Goal: Find specific fact: Find specific fact

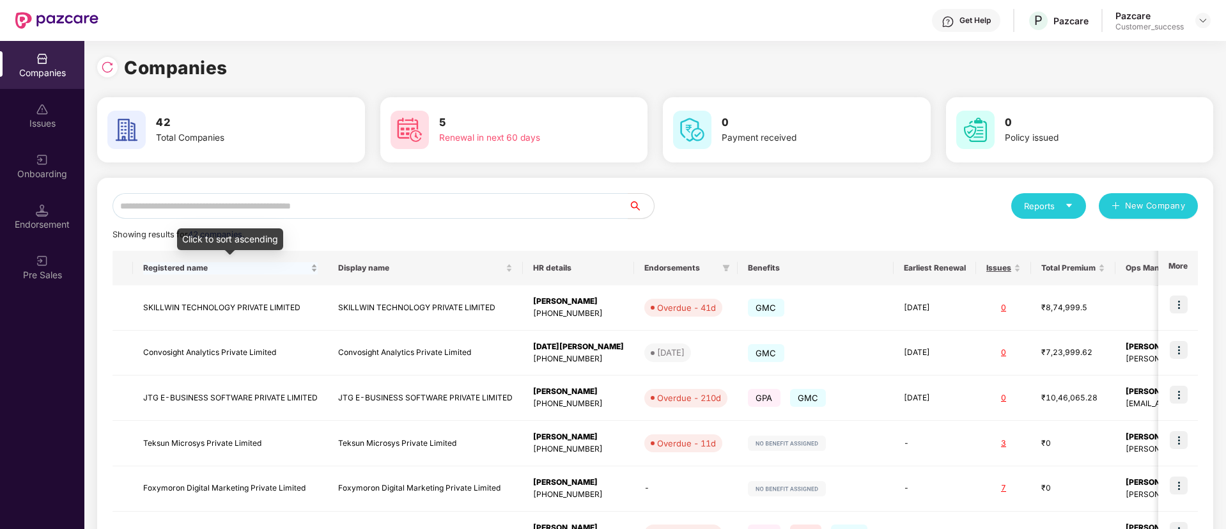
click at [286, 268] on span "Registered name" at bounding box center [225, 268] width 165 height 10
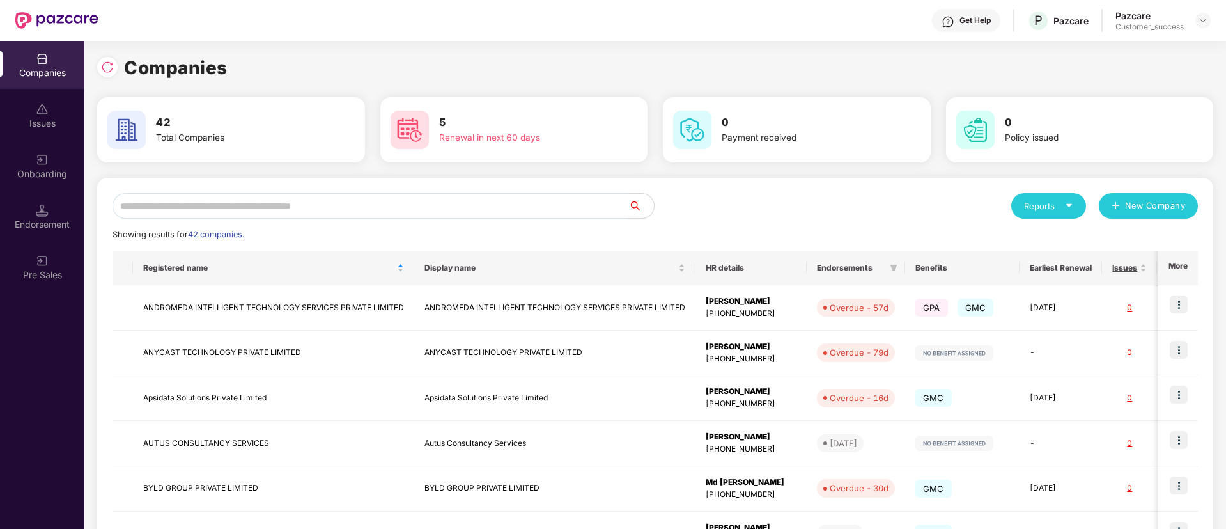
click at [529, 196] on input "text" at bounding box center [371, 206] width 516 height 26
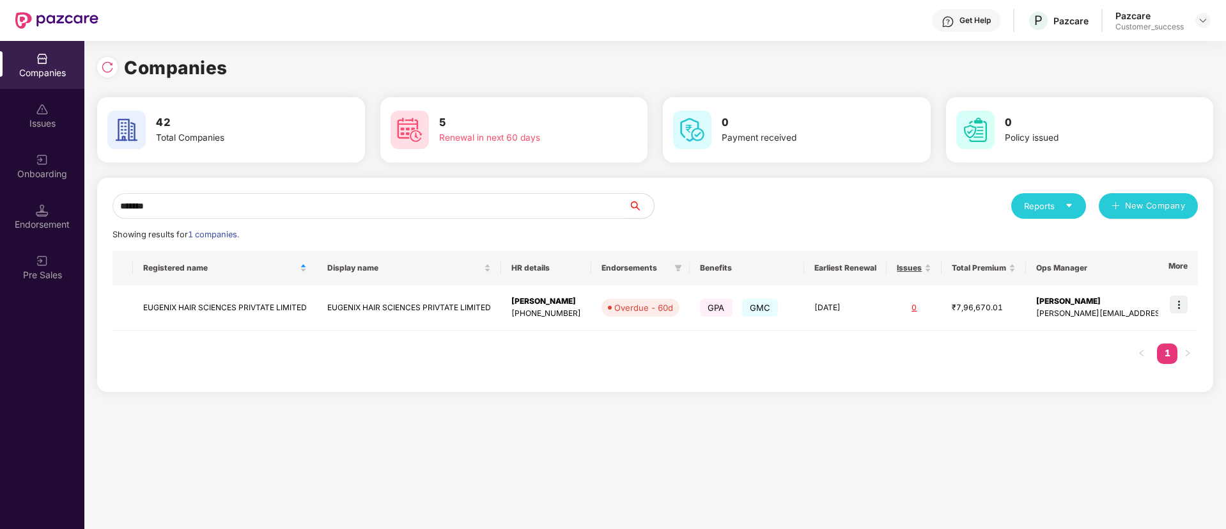
type input "*******"
click at [1181, 302] on img at bounding box center [1179, 304] width 18 height 18
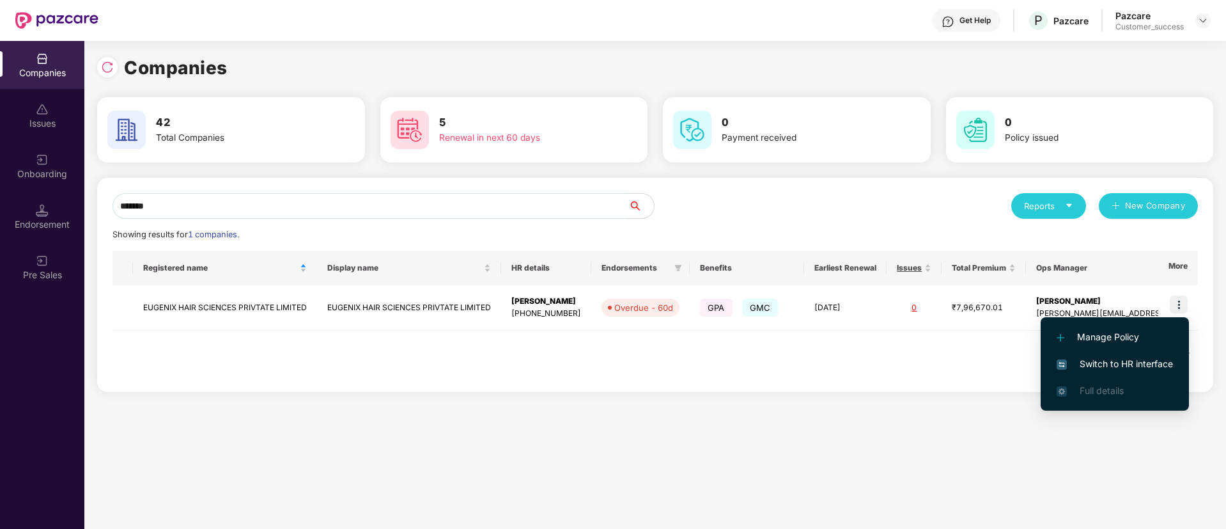
click at [1089, 364] on span "Switch to HR interface" at bounding box center [1115, 364] width 116 height 14
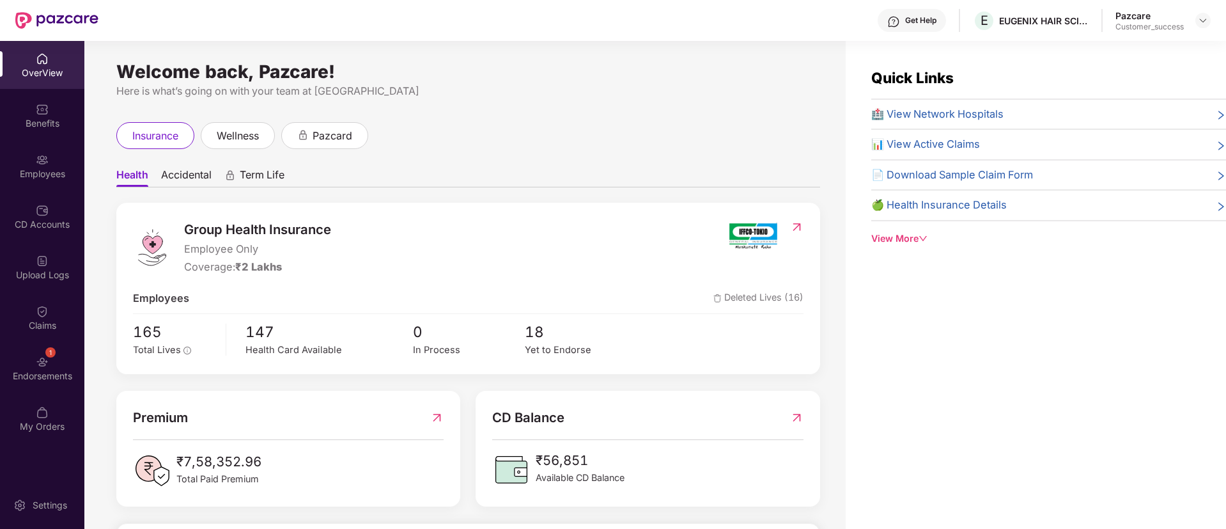
scroll to position [22, 0]
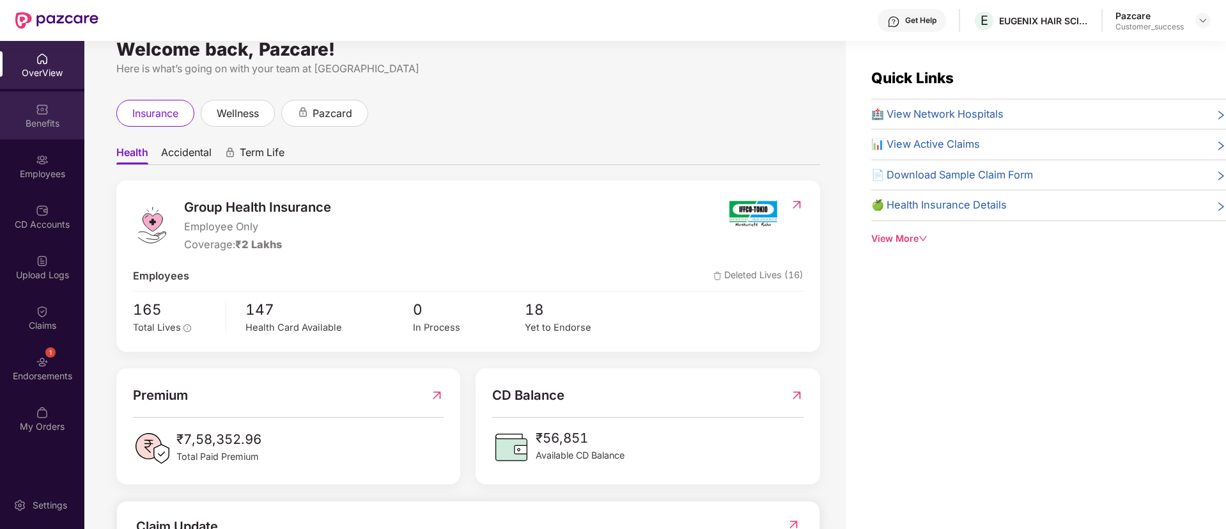
click at [36, 113] on img at bounding box center [42, 109] width 13 height 13
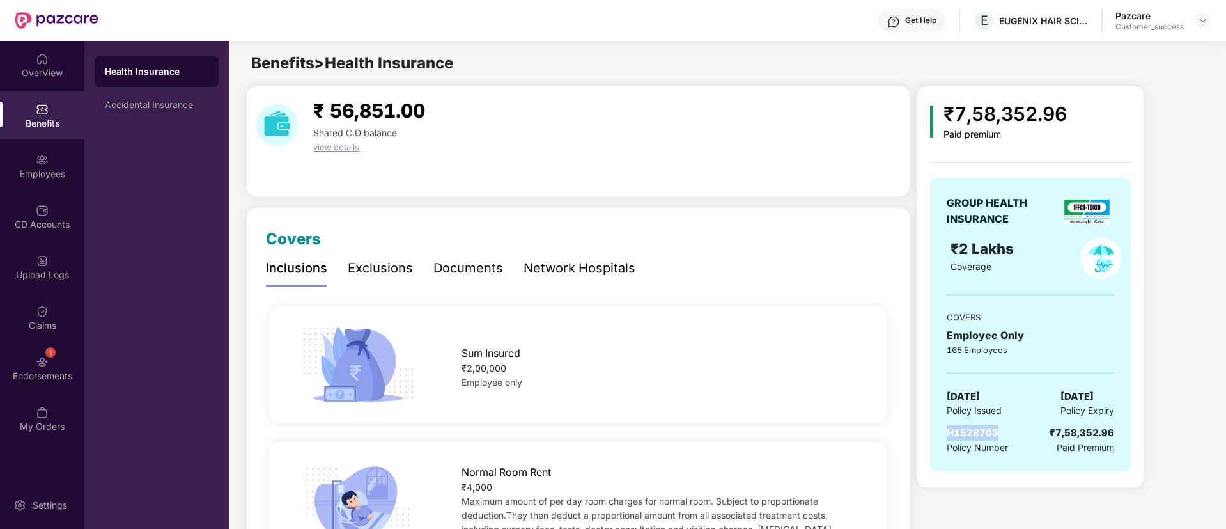
drag, startPoint x: 1000, startPoint y: 423, endPoint x: 945, endPoint y: 433, distance: 55.3
click at [945, 433] on div "GROUP HEALTH INSURANCE ₹2 Lakhs Coverage COVERS Employee Only 165 Employees [DA…" at bounding box center [1030, 324] width 201 height 293
copy span "H1528703"
click at [157, 105] on div "Accidental Insurance" at bounding box center [157, 105] width 104 height 10
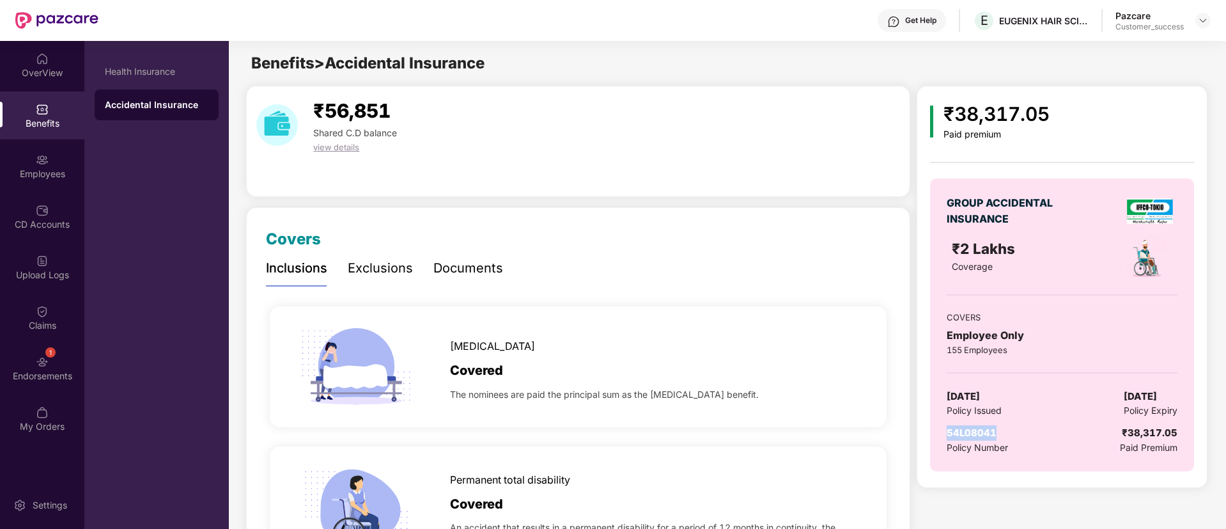
drag, startPoint x: 999, startPoint y: 433, endPoint x: 938, endPoint y: 421, distance: 61.3
click at [938, 421] on div "GROUP ACCIDENTAL INSURANCE ₹2 Lakhs Coverage COVERS Employee Only 155 Employees…" at bounding box center [1061, 324] width 263 height 293
copy span "54L08041"
